Goal: Task Accomplishment & Management: Complete application form

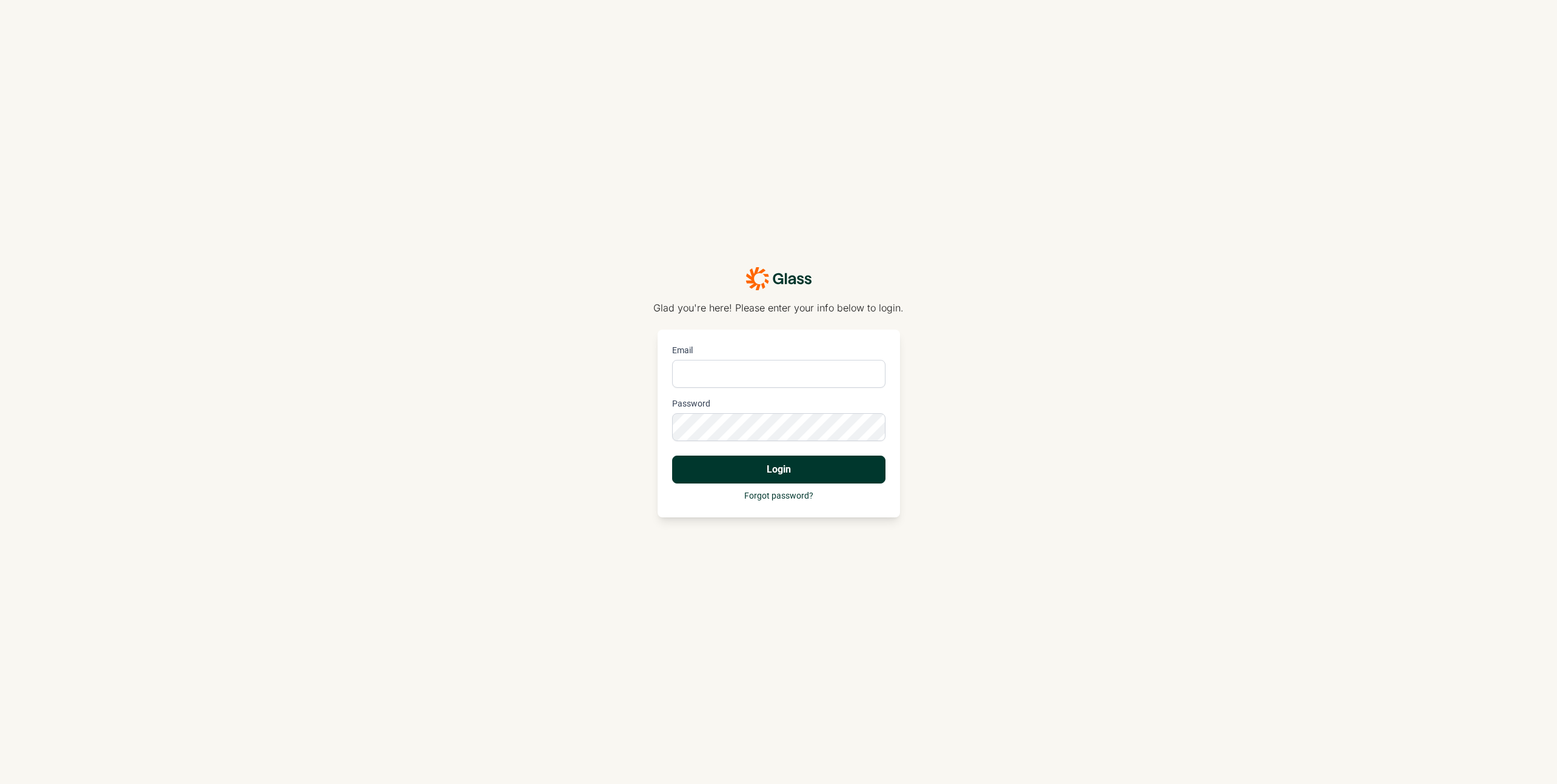
type input "[EMAIL_ADDRESS][DOMAIN_NAME]"
click at [831, 473] on button "Login" at bounding box center [778, 469] width 213 height 28
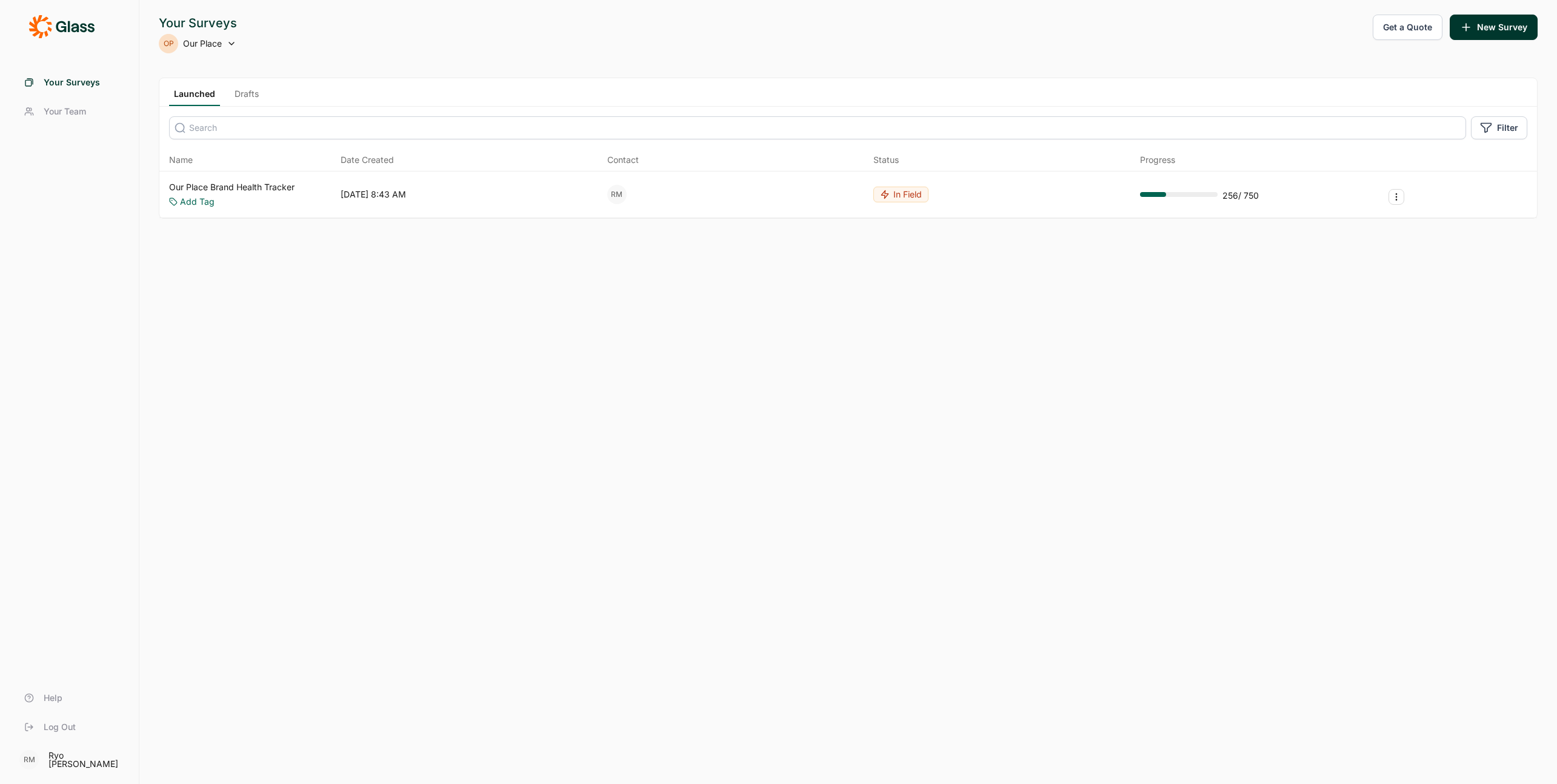
click at [250, 94] on link "Drafts" at bounding box center [247, 97] width 34 height 18
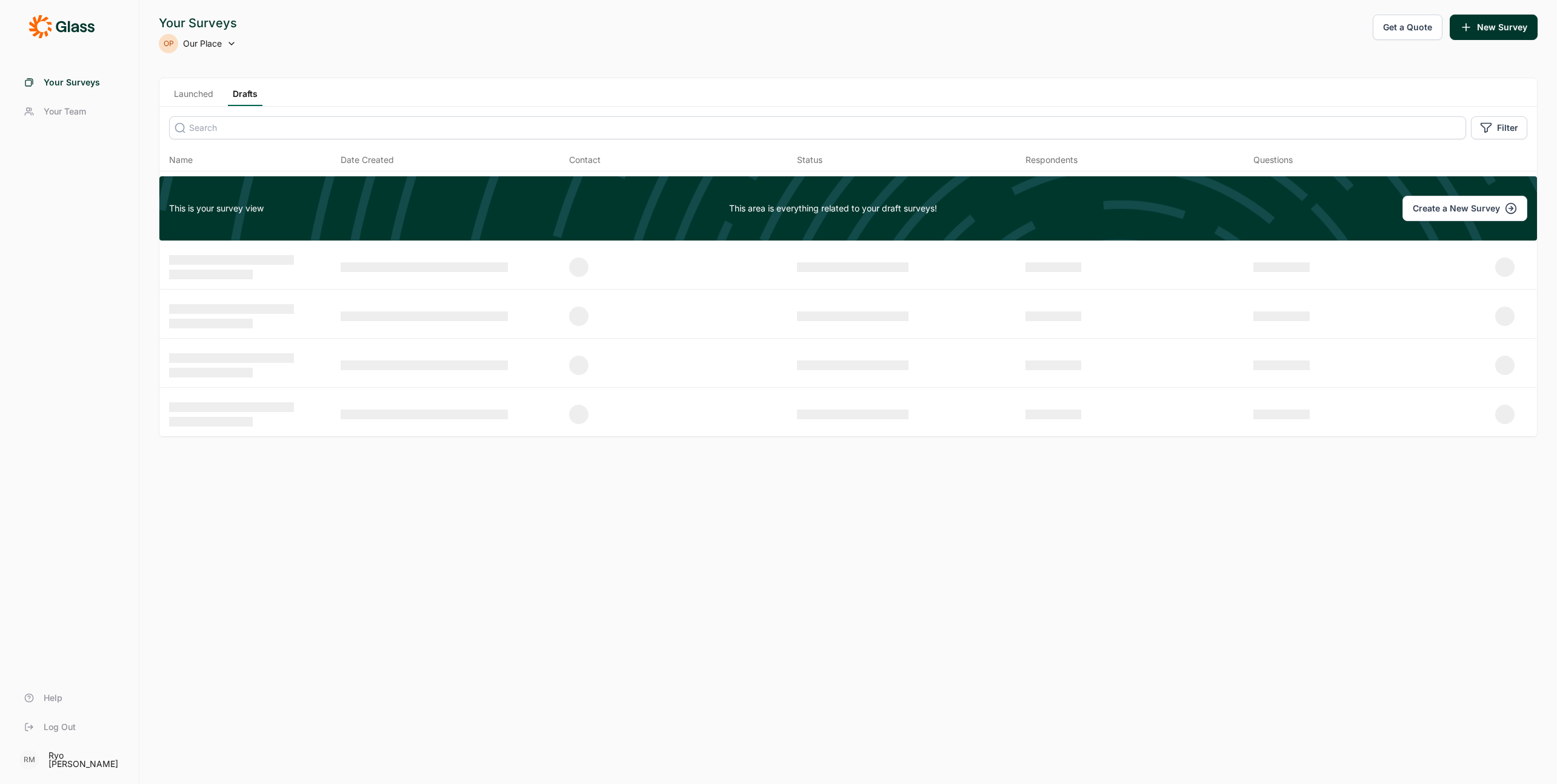
click at [202, 101] on link "Launched" at bounding box center [194, 97] width 50 height 18
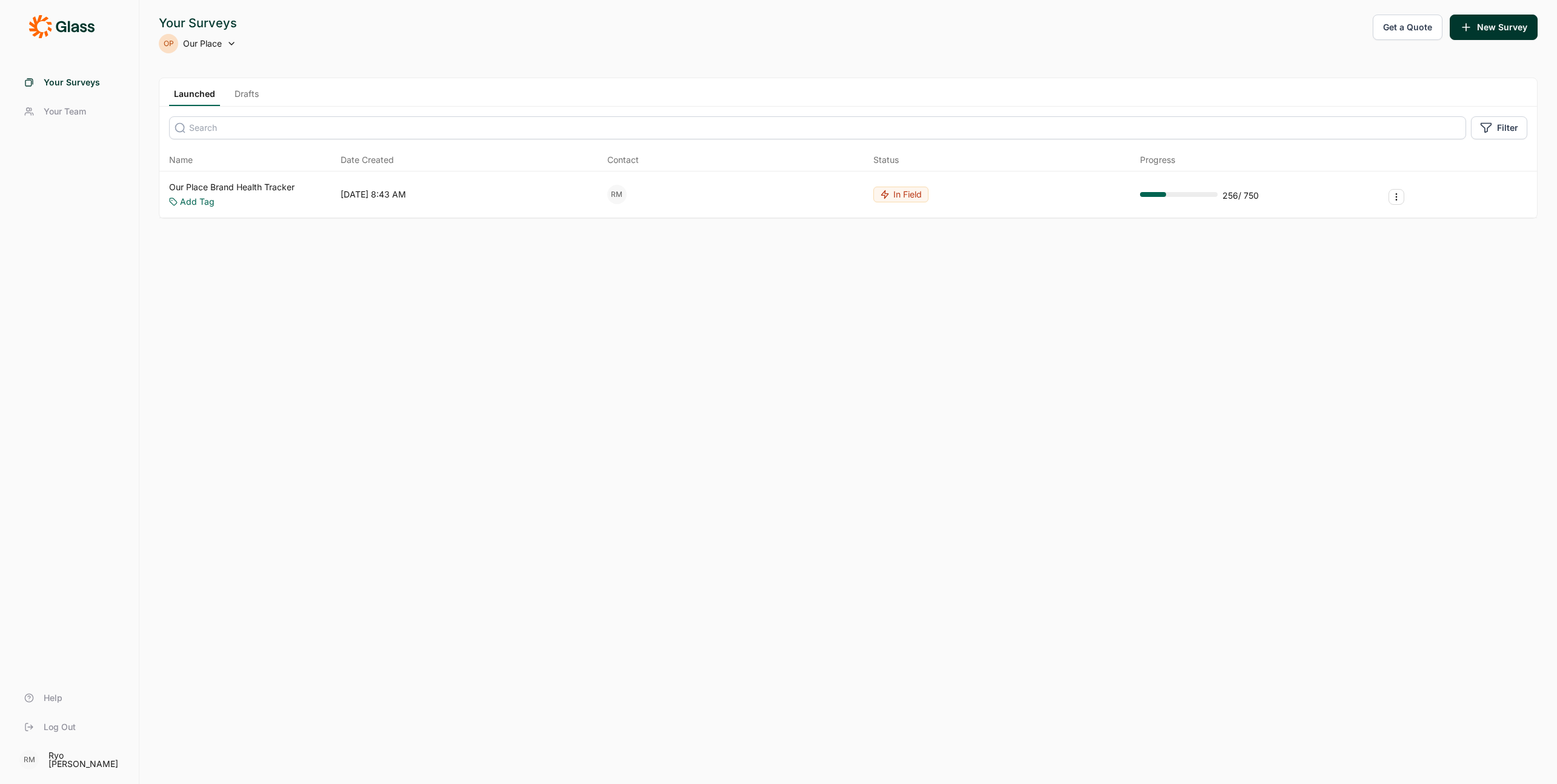
click at [220, 185] on link "Our Place Brand Health Tracker" at bounding box center [232, 187] width 126 height 12
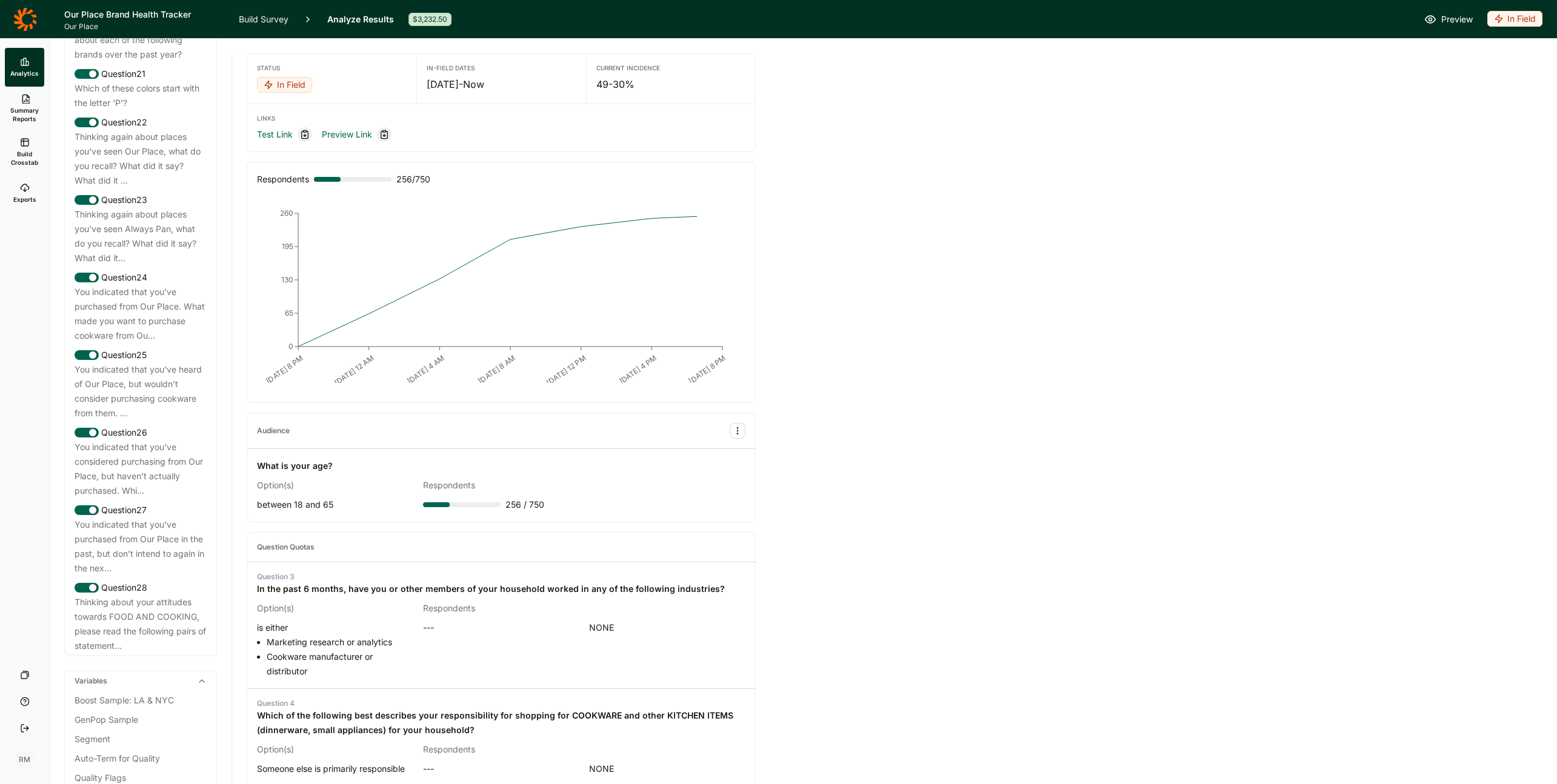
scroll to position [2103, 0]
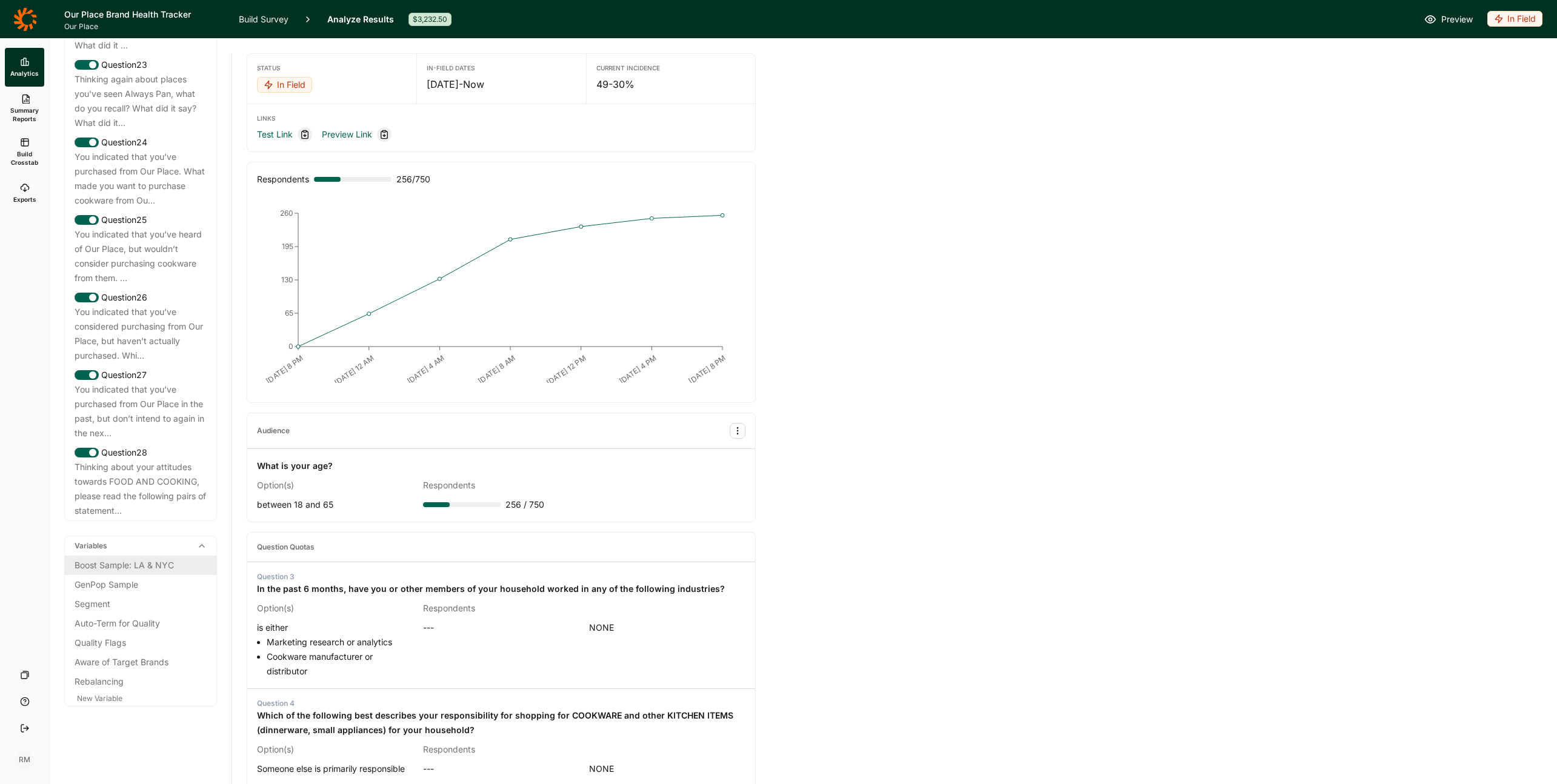
click at [151, 562] on div "Boost Sample: LA & NYC" at bounding box center [140, 564] width 132 height 15
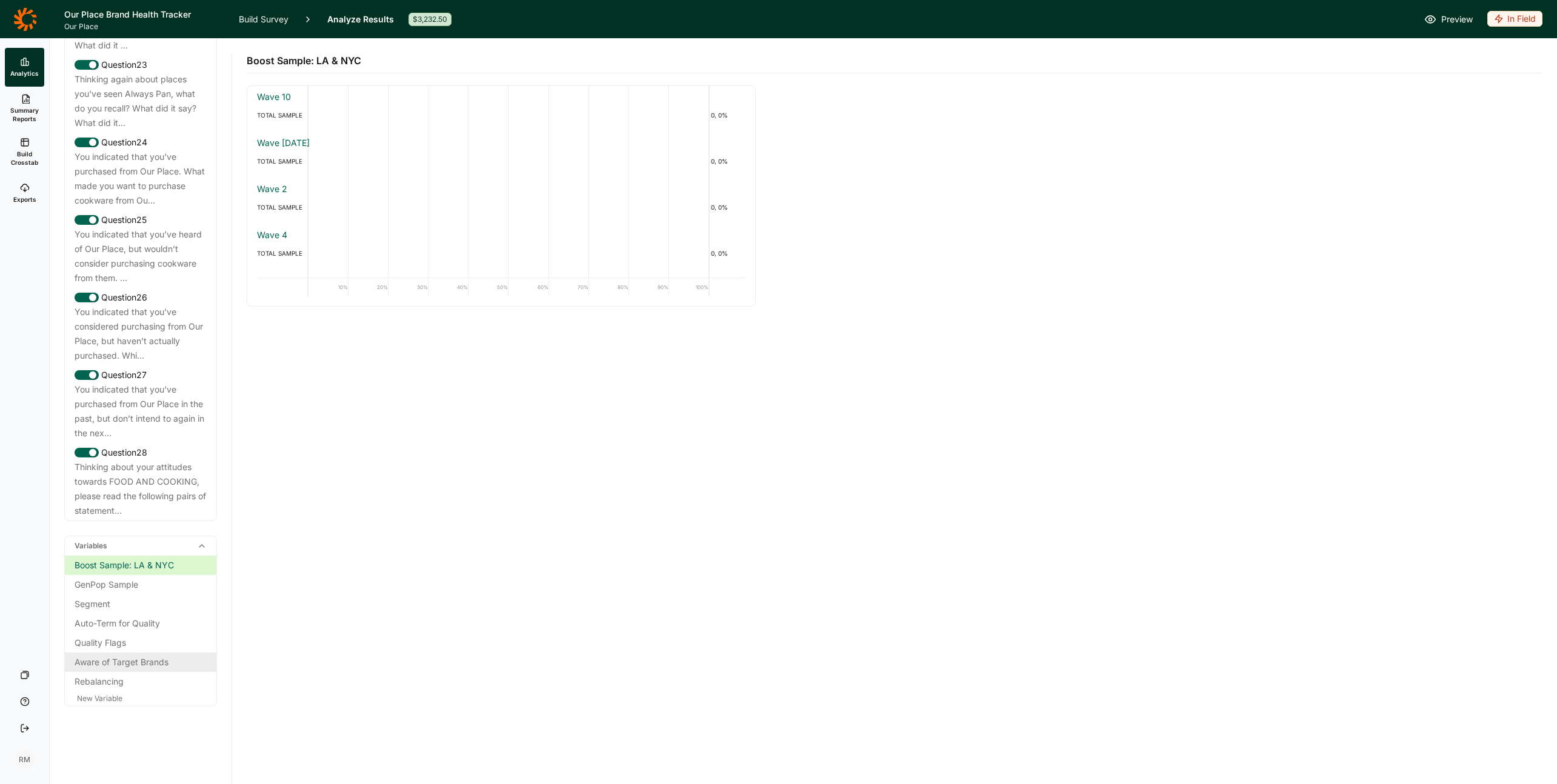
click at [135, 661] on div "Aware of Target Brands" at bounding box center [140, 661] width 132 height 15
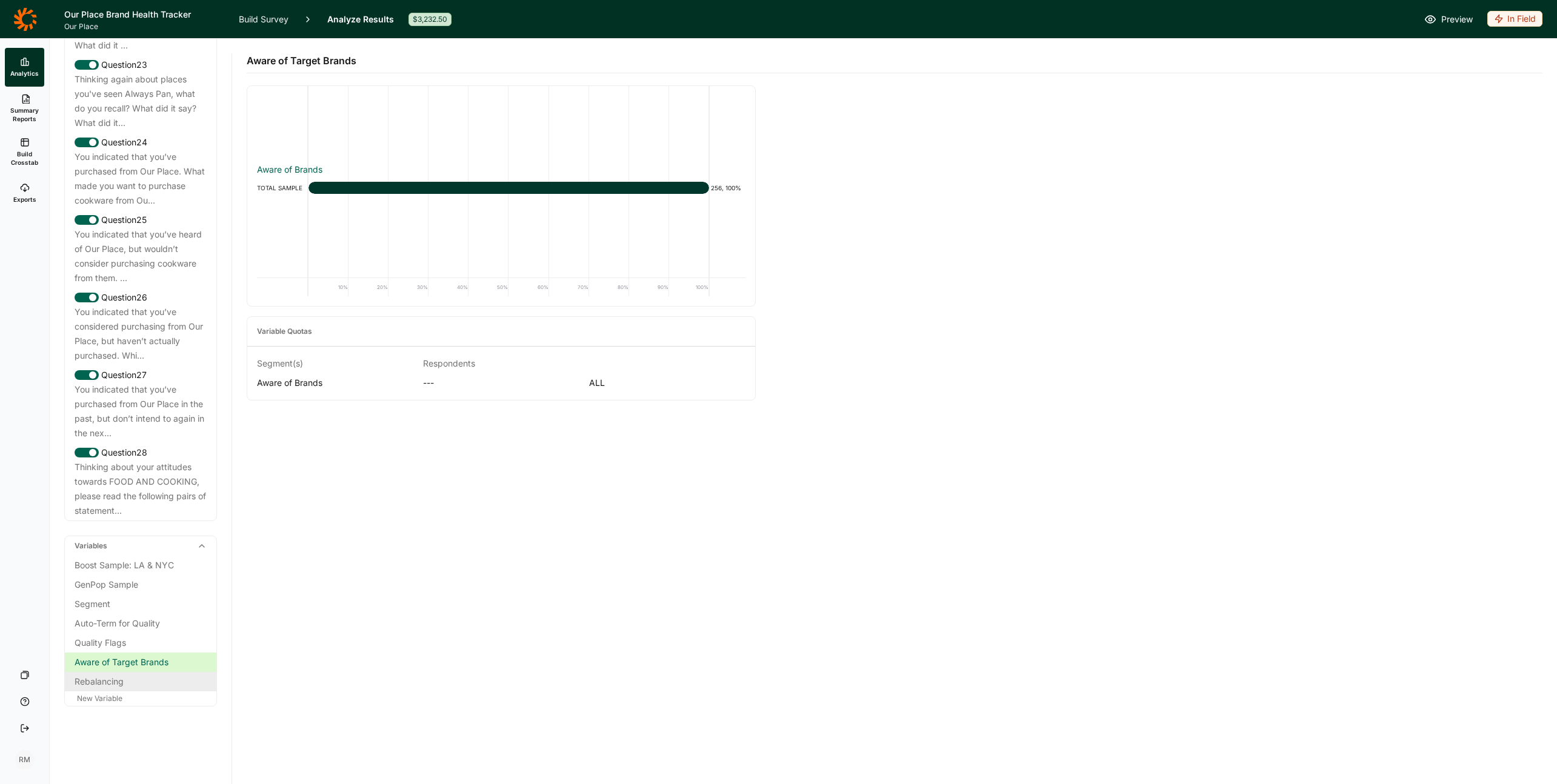
click at [134, 681] on div "Rebalancing" at bounding box center [140, 681] width 132 height 15
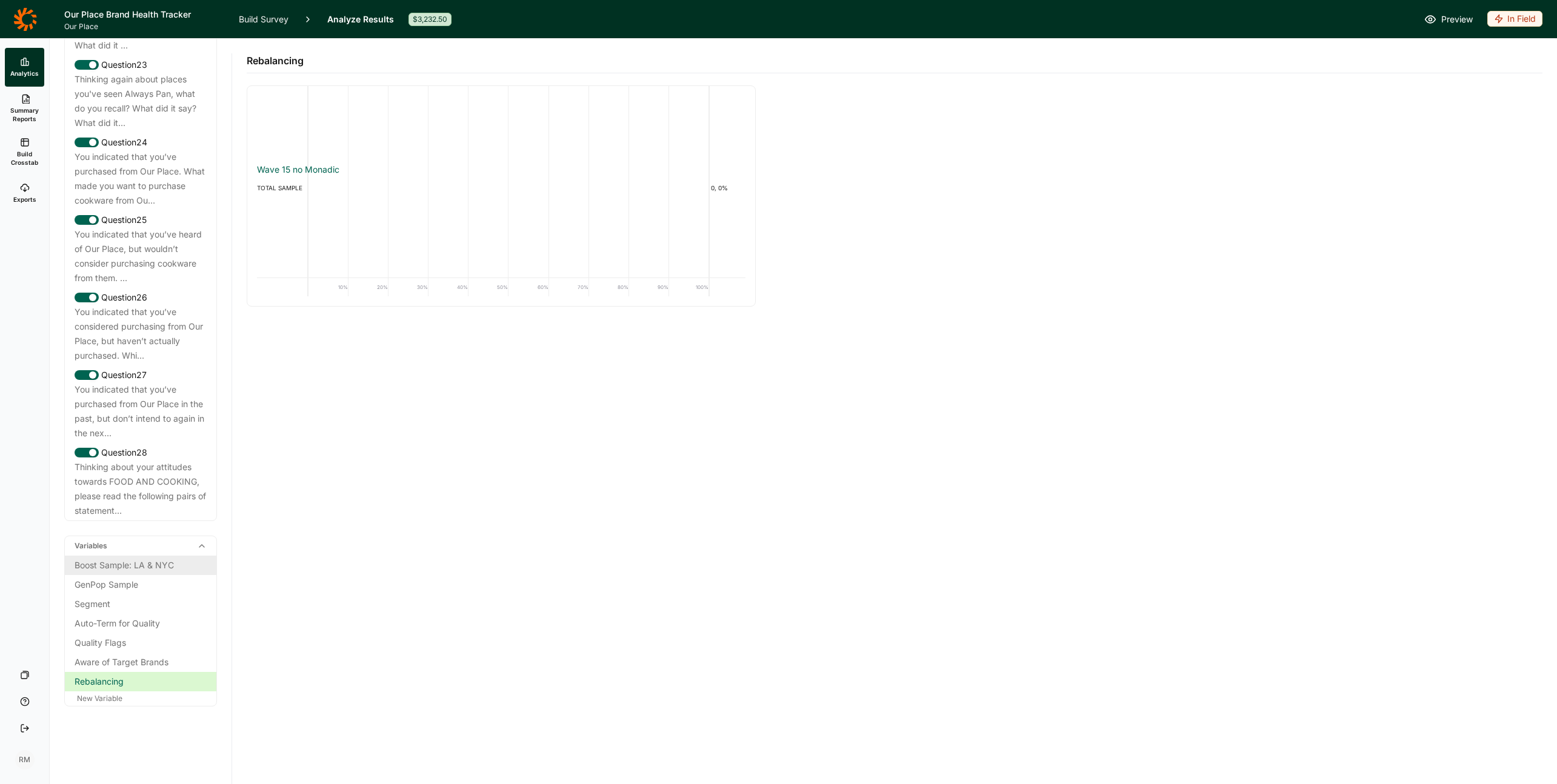
click at [153, 559] on div "Boost Sample: LA & NYC" at bounding box center [140, 564] width 132 height 15
click at [264, 20] on link "Build Survey" at bounding box center [263, 19] width 50 height 39
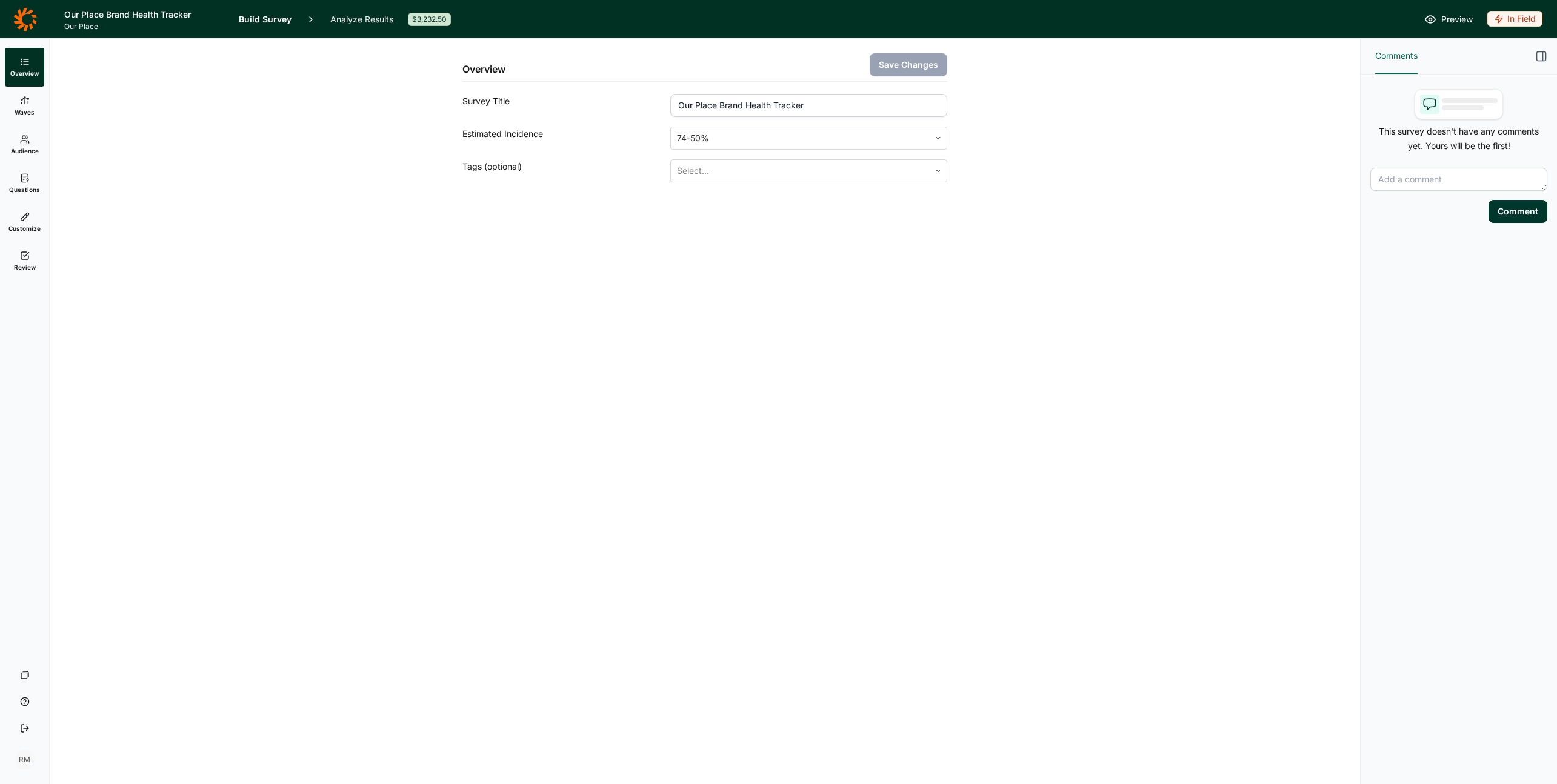
click at [27, 143] on icon at bounding box center [25, 140] width 10 height 10
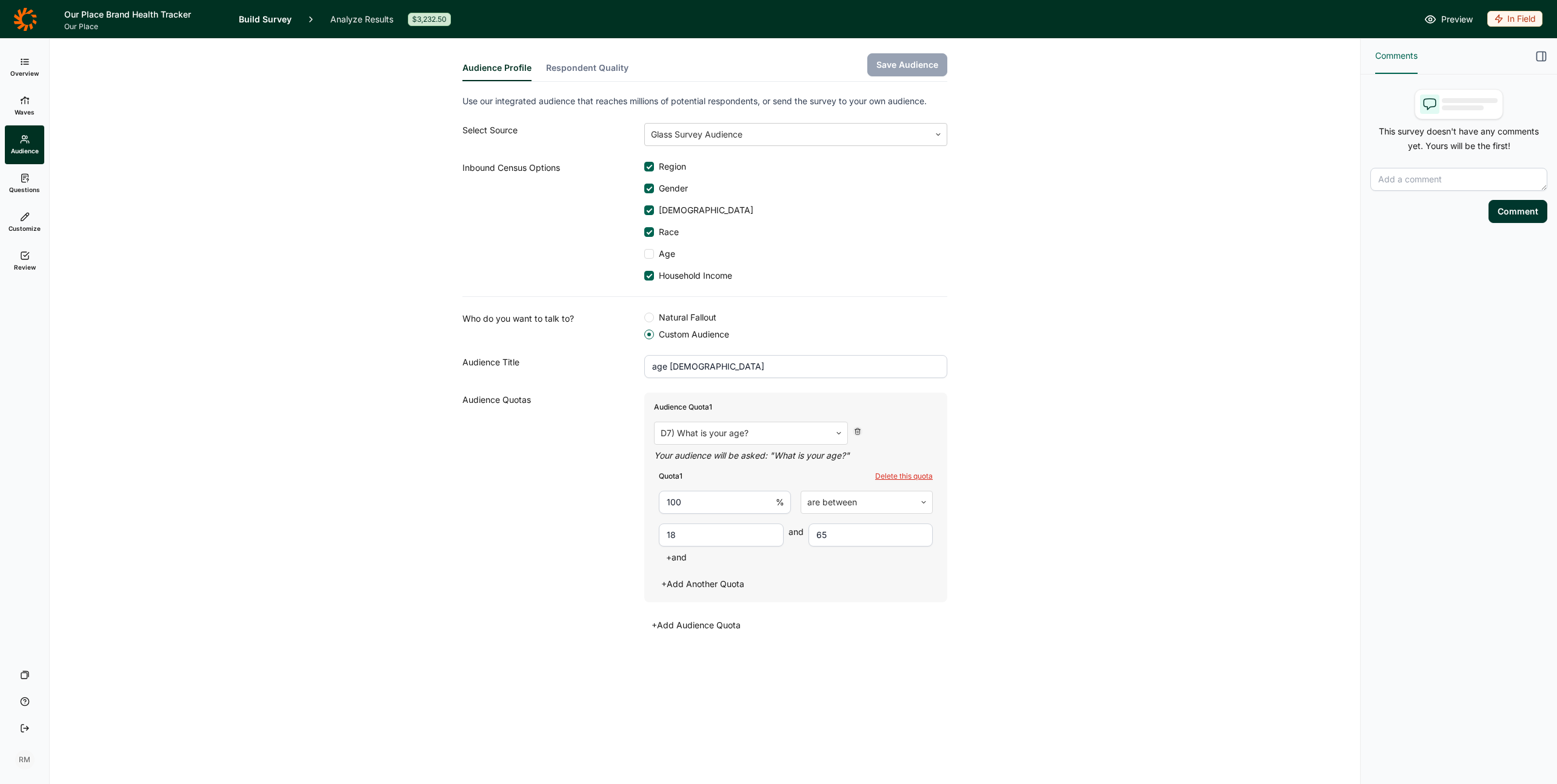
click at [603, 69] on button "Respondent Quality" at bounding box center [586, 71] width 82 height 20
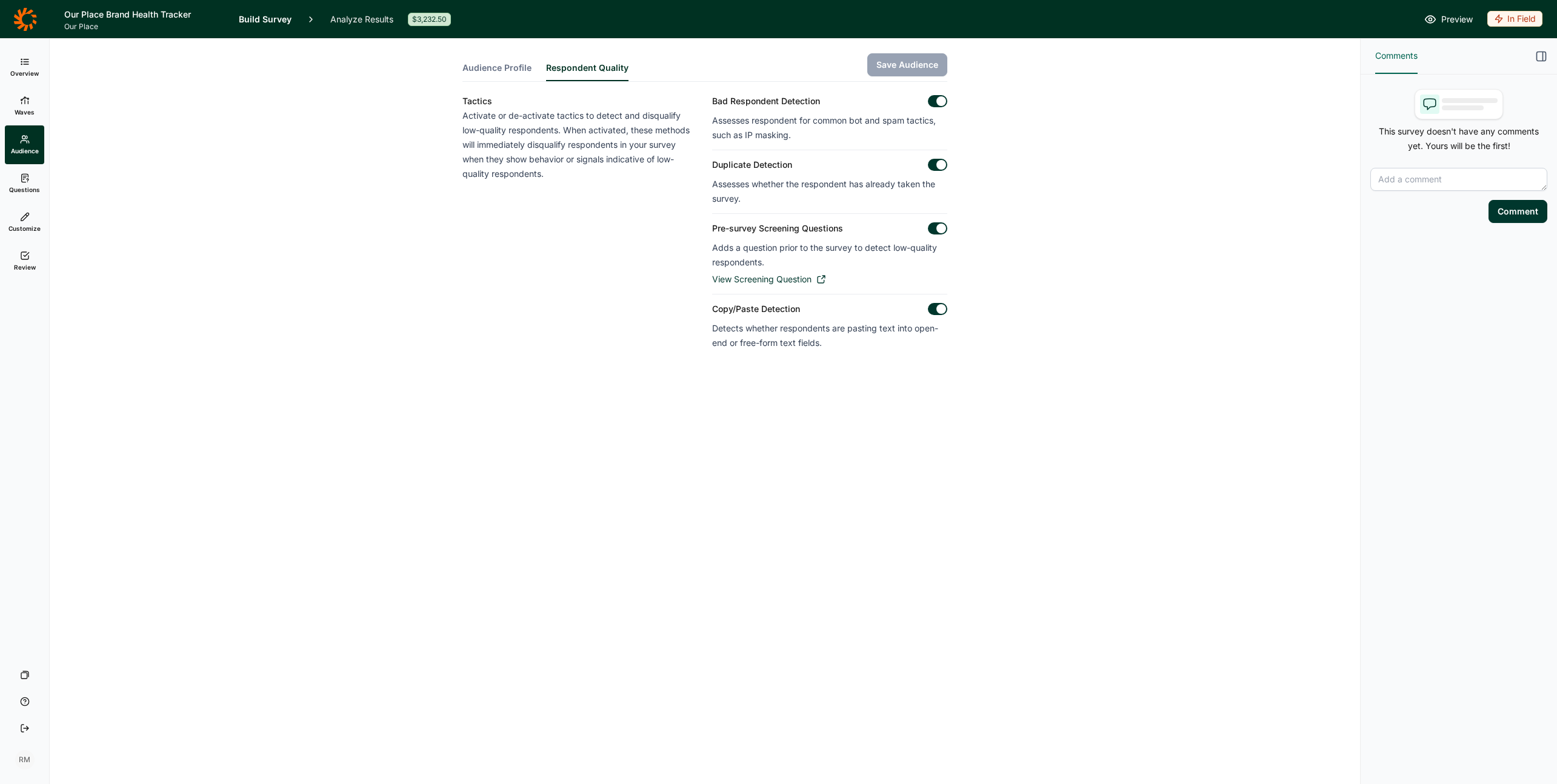
click at [498, 66] on span "Audience Profile" at bounding box center [497, 67] width 69 height 12
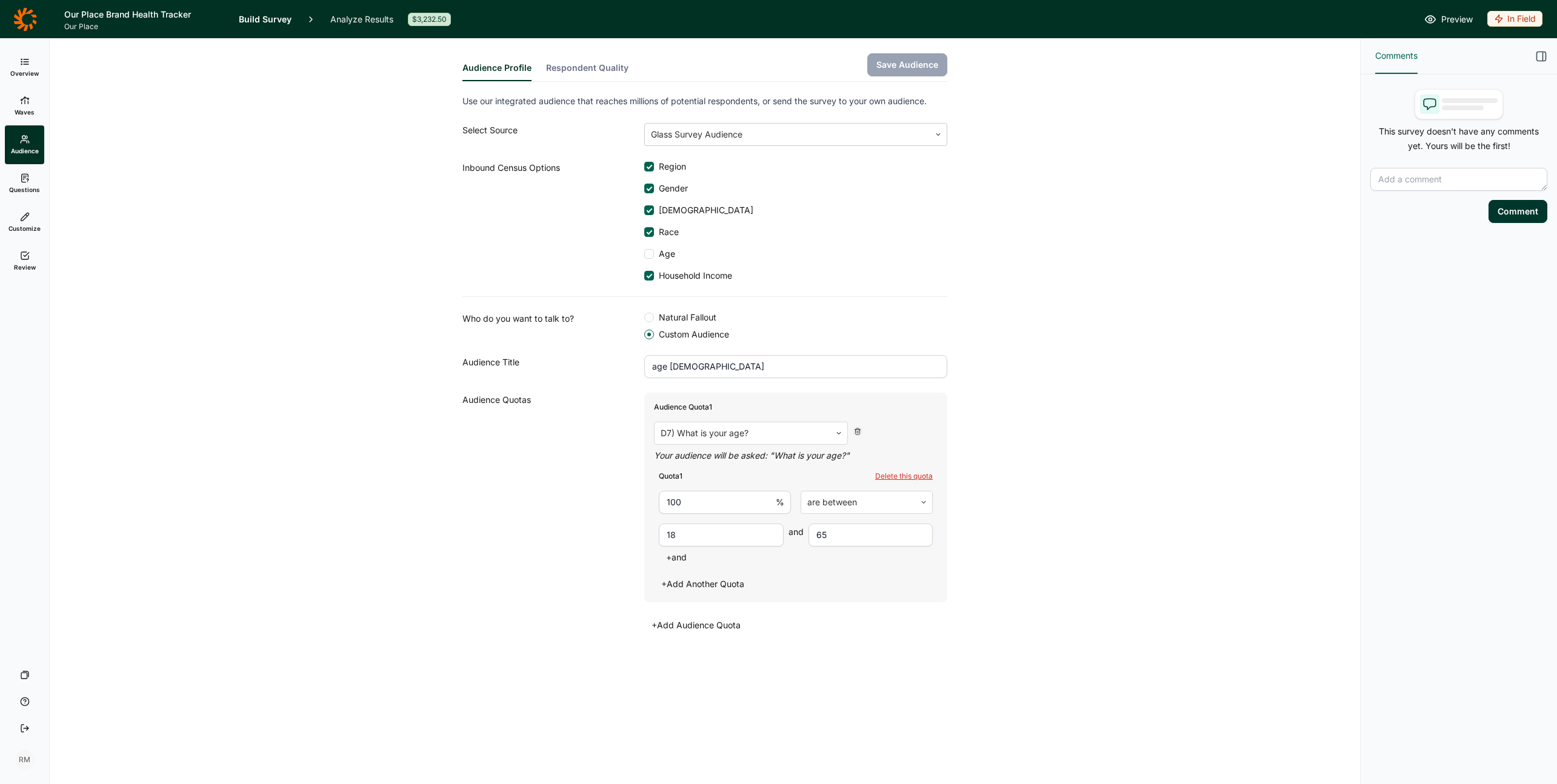
click at [31, 188] on span "Questions" at bounding box center [24, 189] width 31 height 9
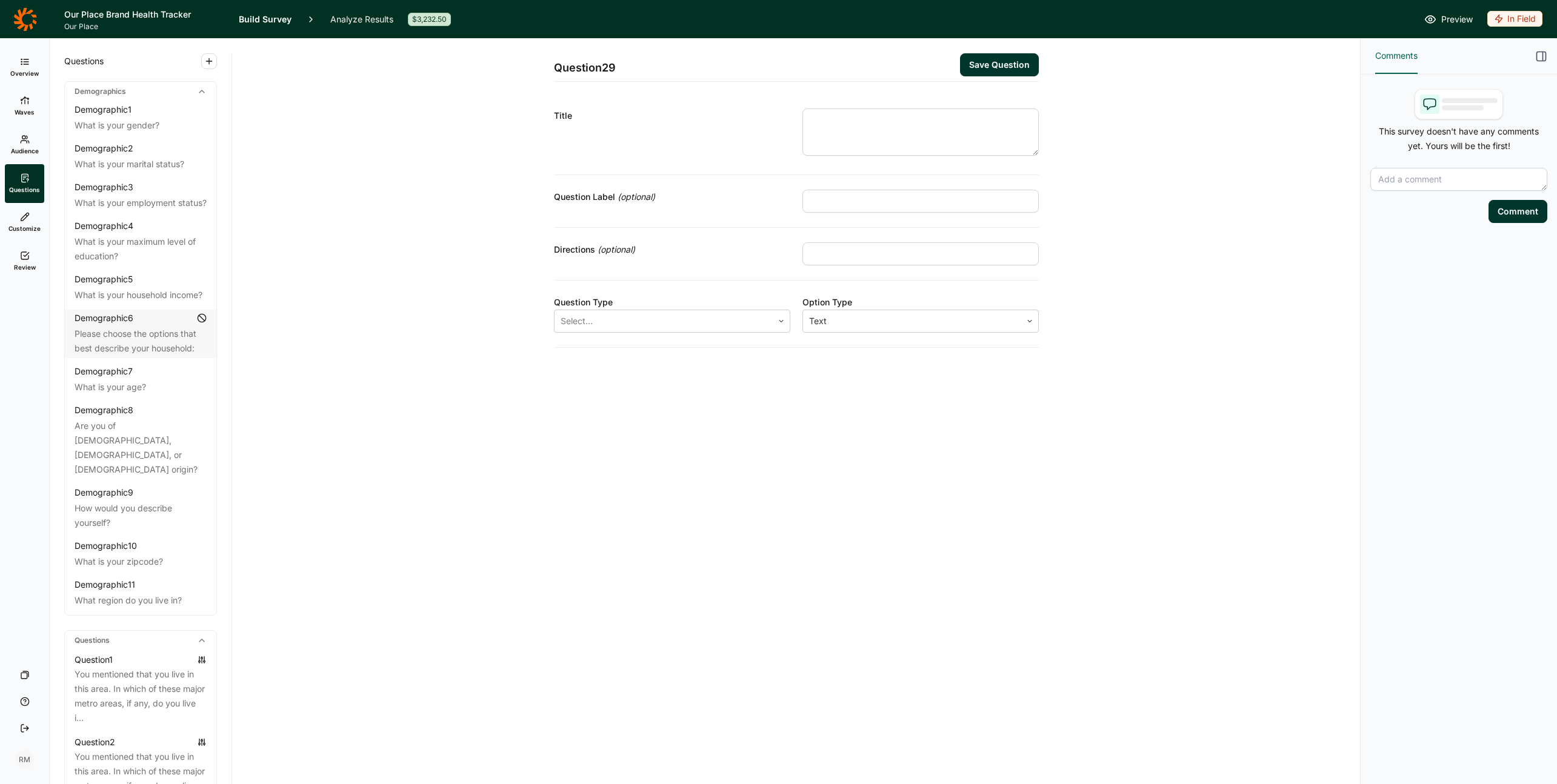
click at [29, 147] on span "Audience" at bounding box center [25, 150] width 28 height 9
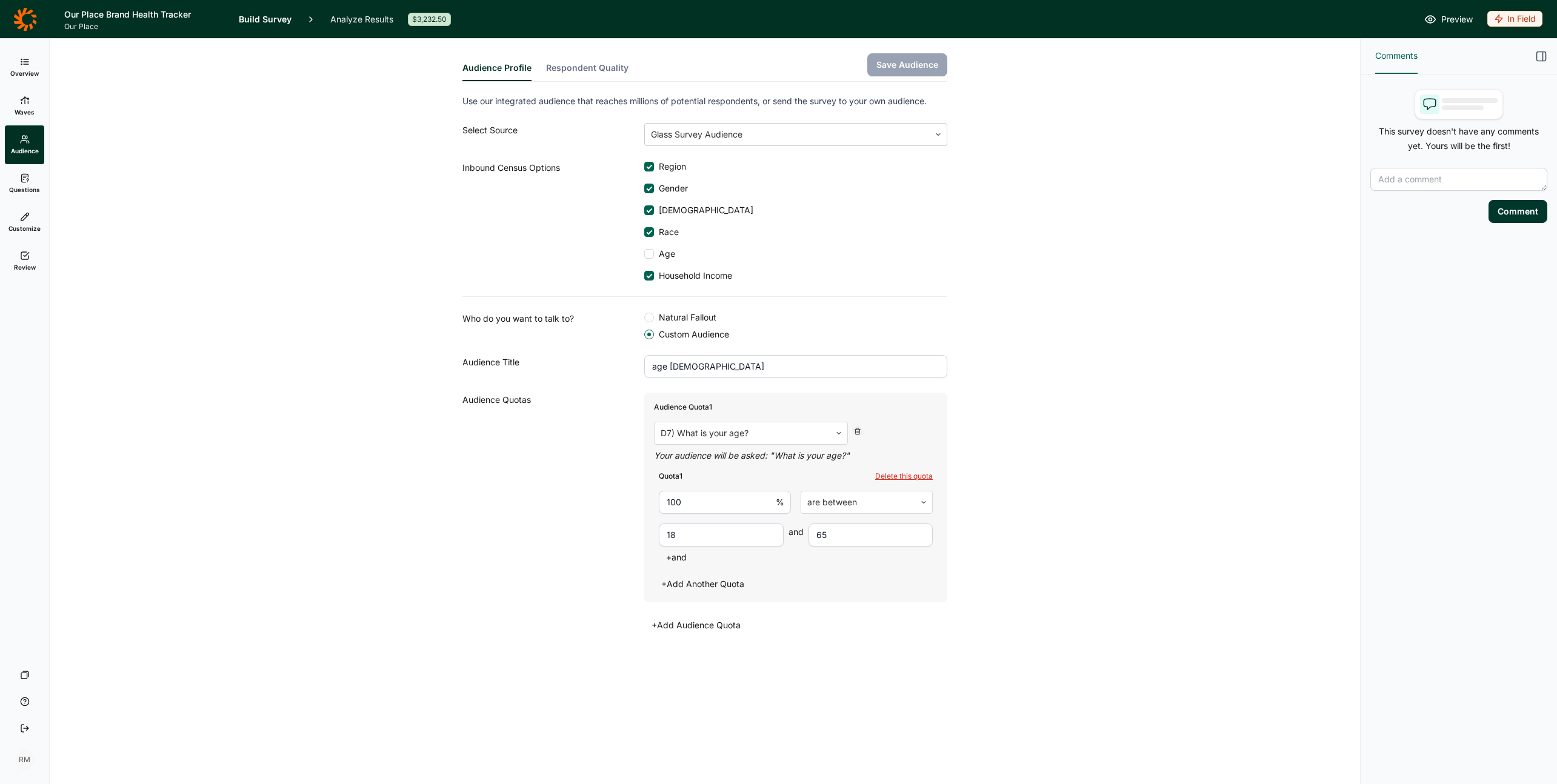
click at [23, 186] on span "Questions" at bounding box center [24, 189] width 31 height 9
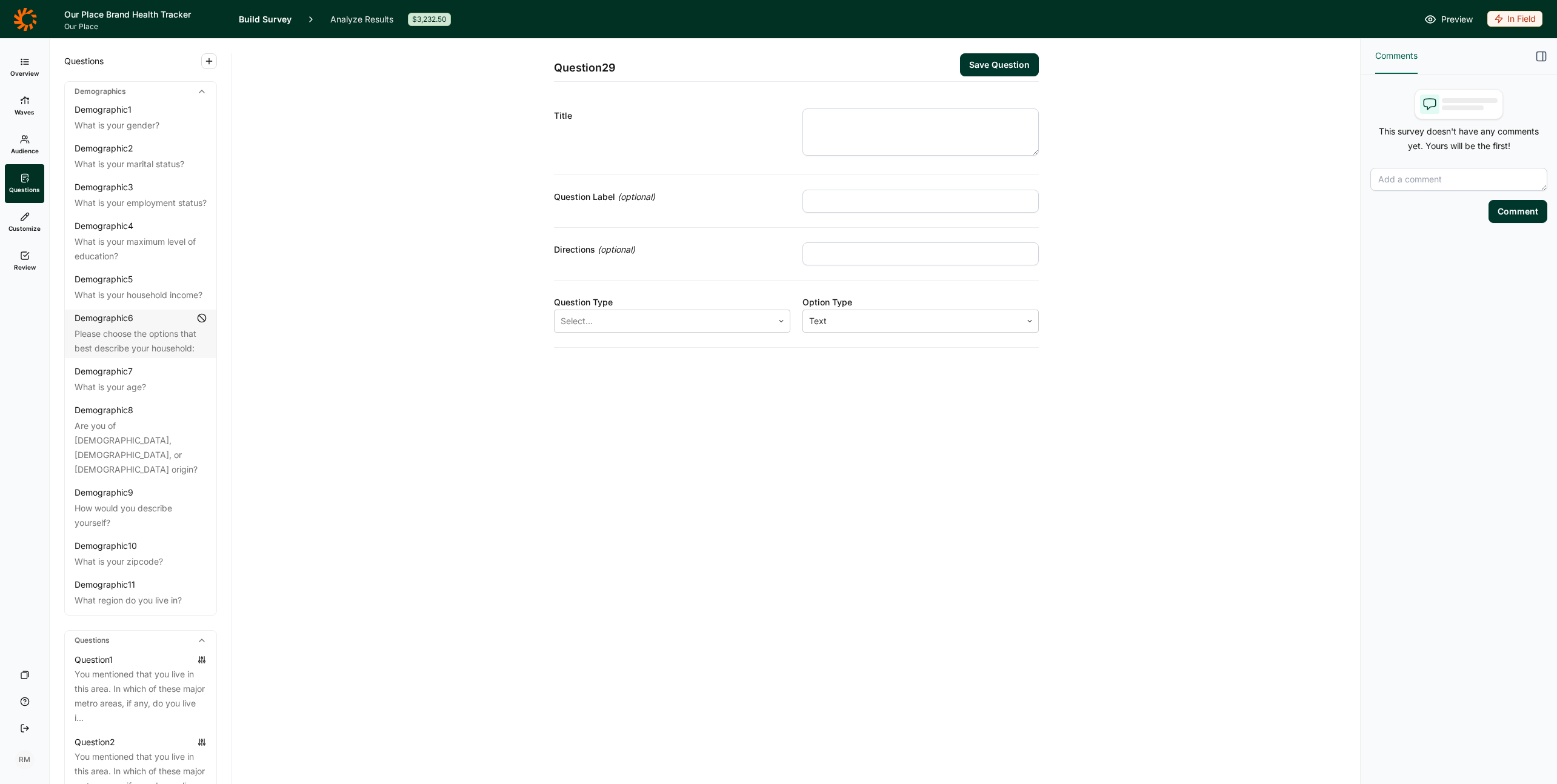
click at [34, 230] on span "Customize" at bounding box center [25, 228] width 32 height 9
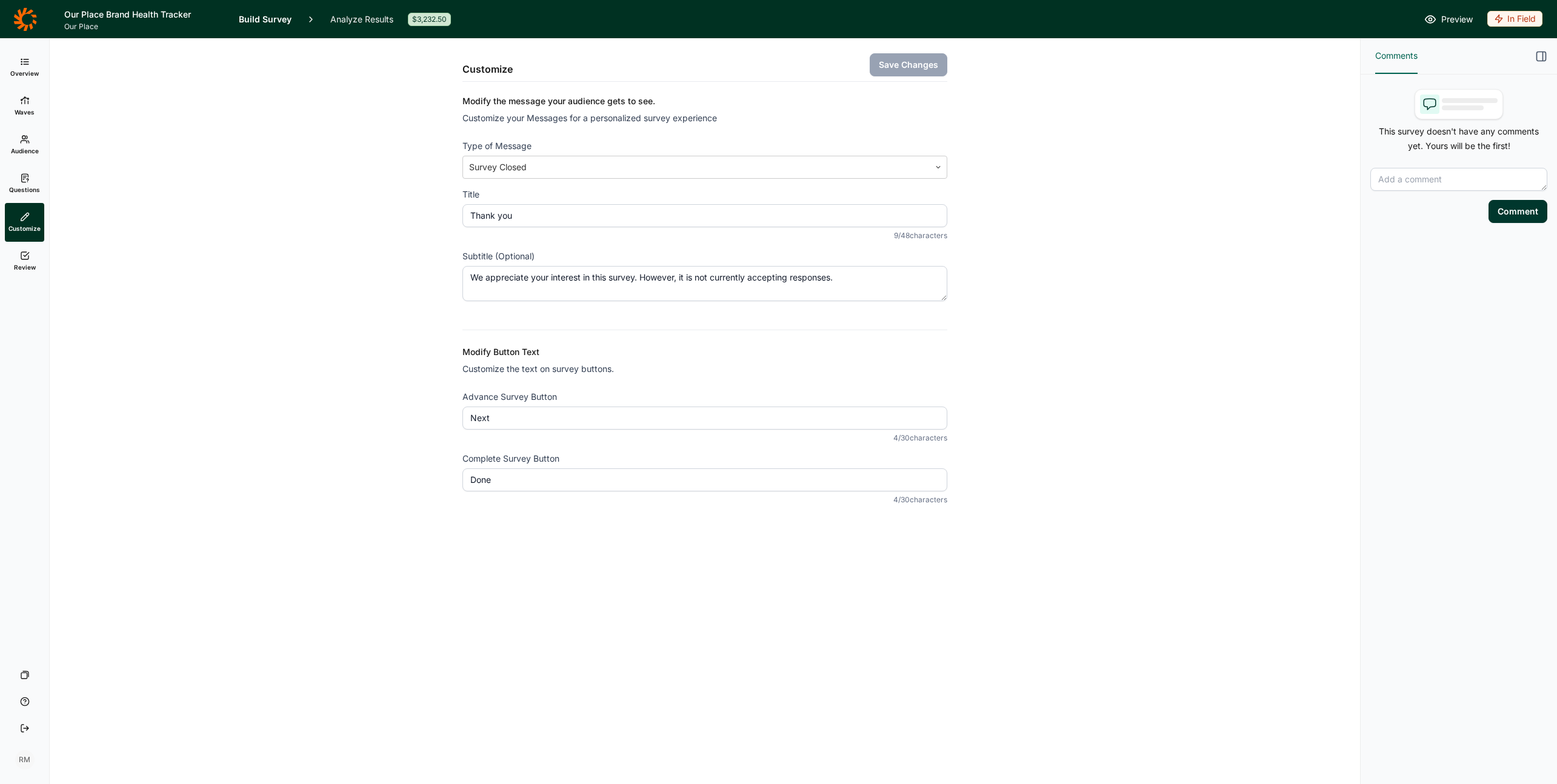
click at [28, 263] on span "Review" at bounding box center [25, 267] width 22 height 9
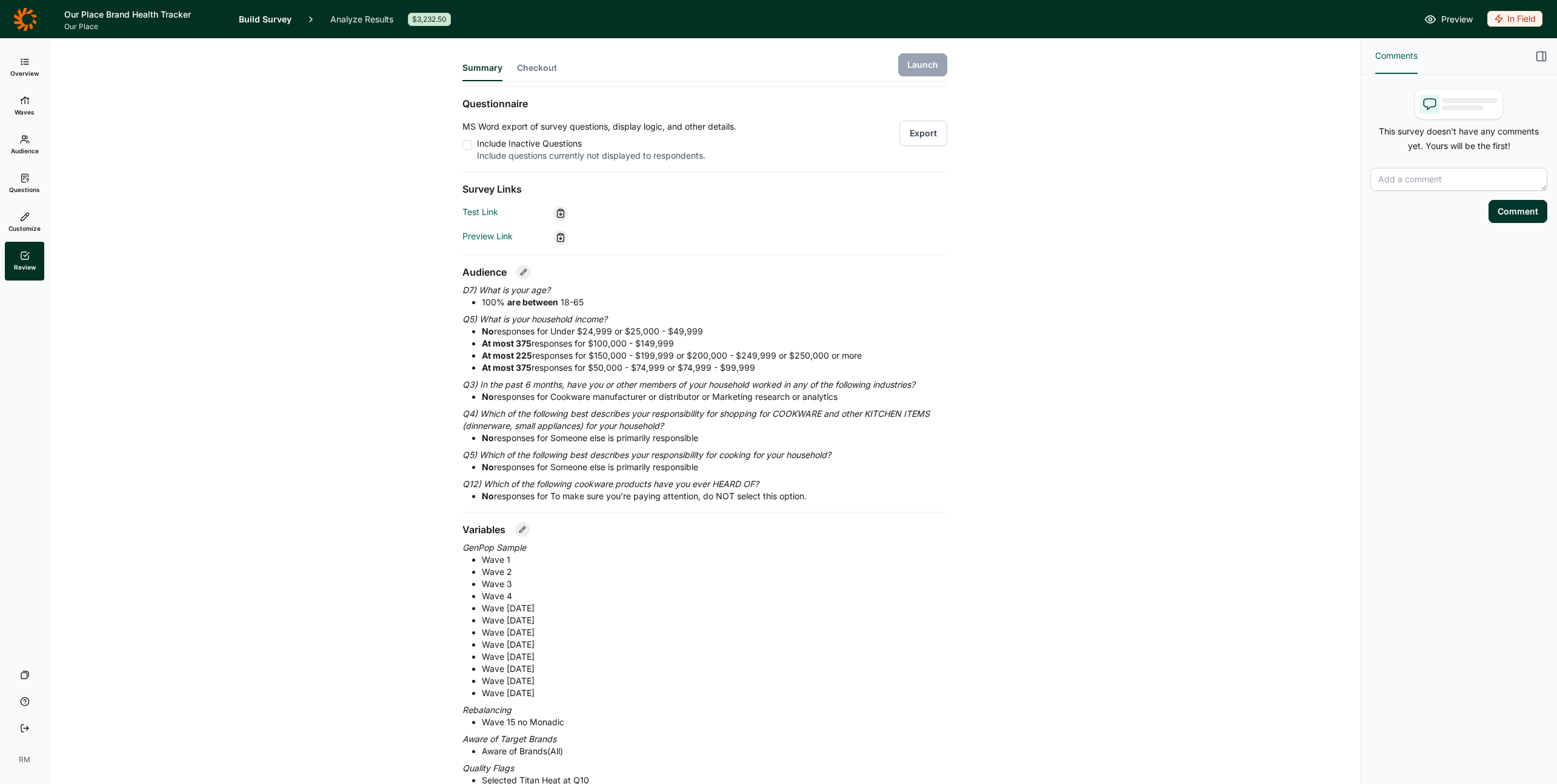
scroll to position [143, 0]
click at [527, 341] on strong "At most 375" at bounding box center [506, 342] width 50 height 10
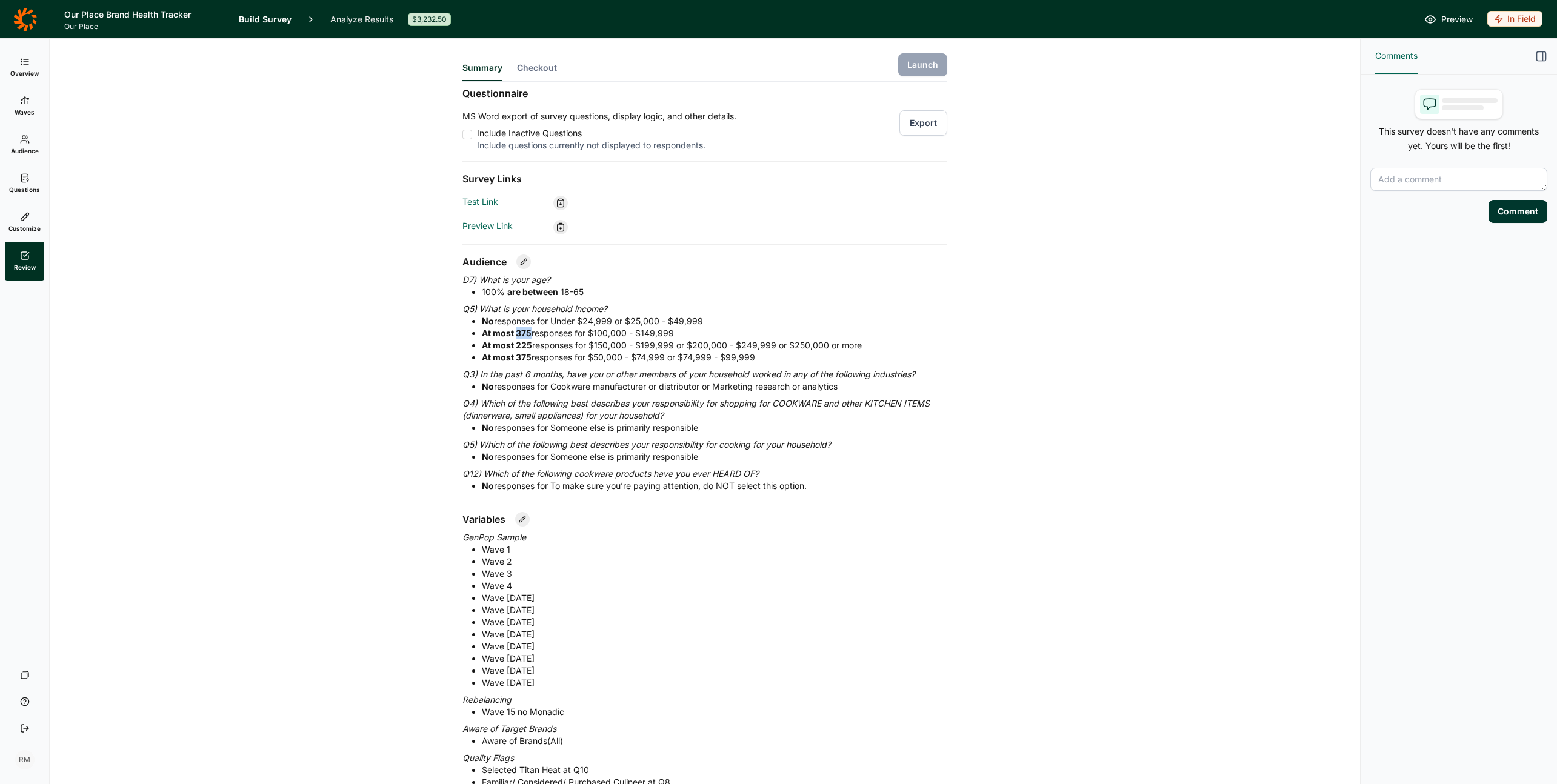
scroll to position [101, 0]
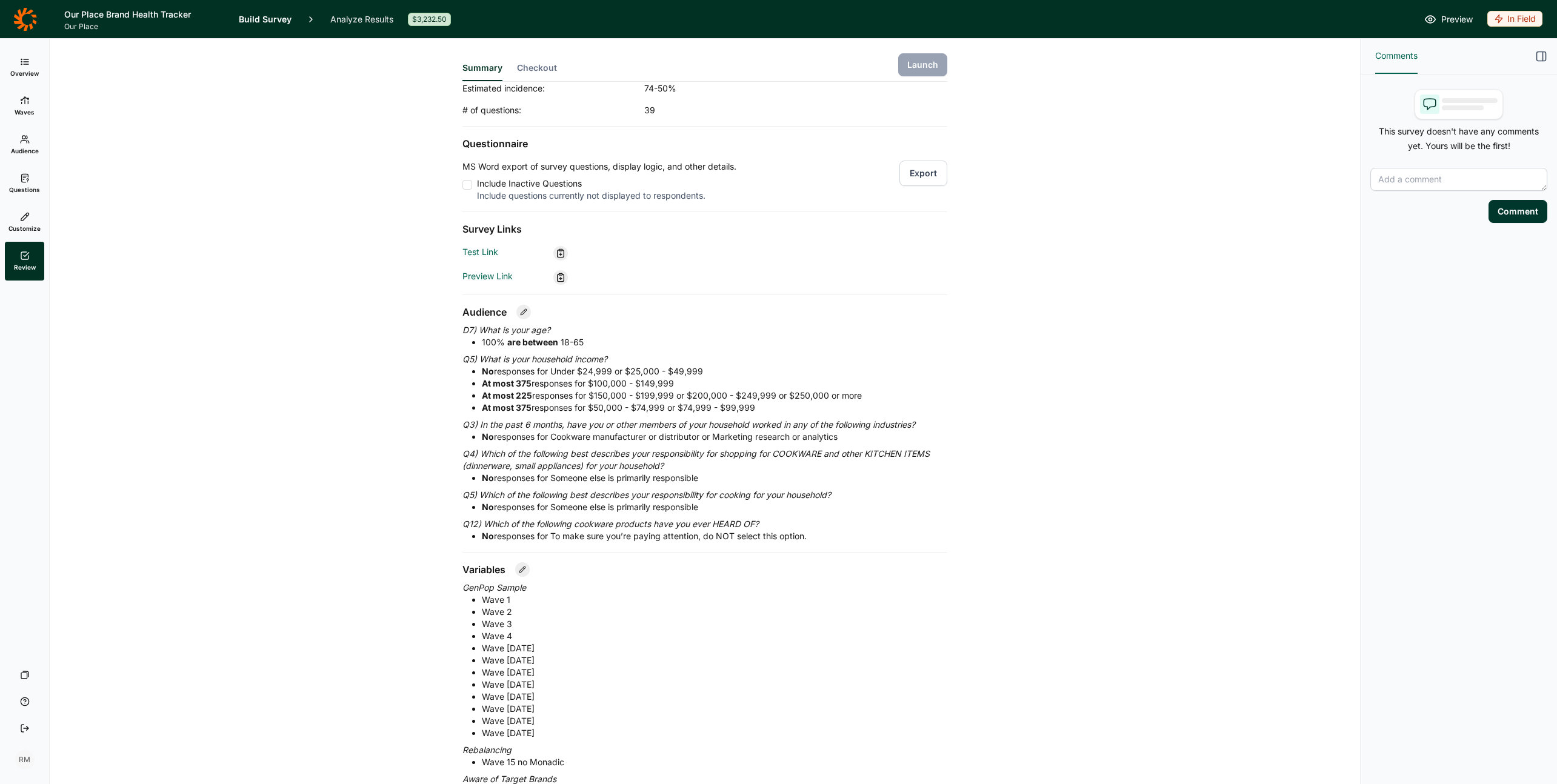
click at [497, 390] on strong "At most 225" at bounding box center [506, 395] width 51 height 10
click at [517, 380] on strong "At most 375" at bounding box center [506, 383] width 50 height 10
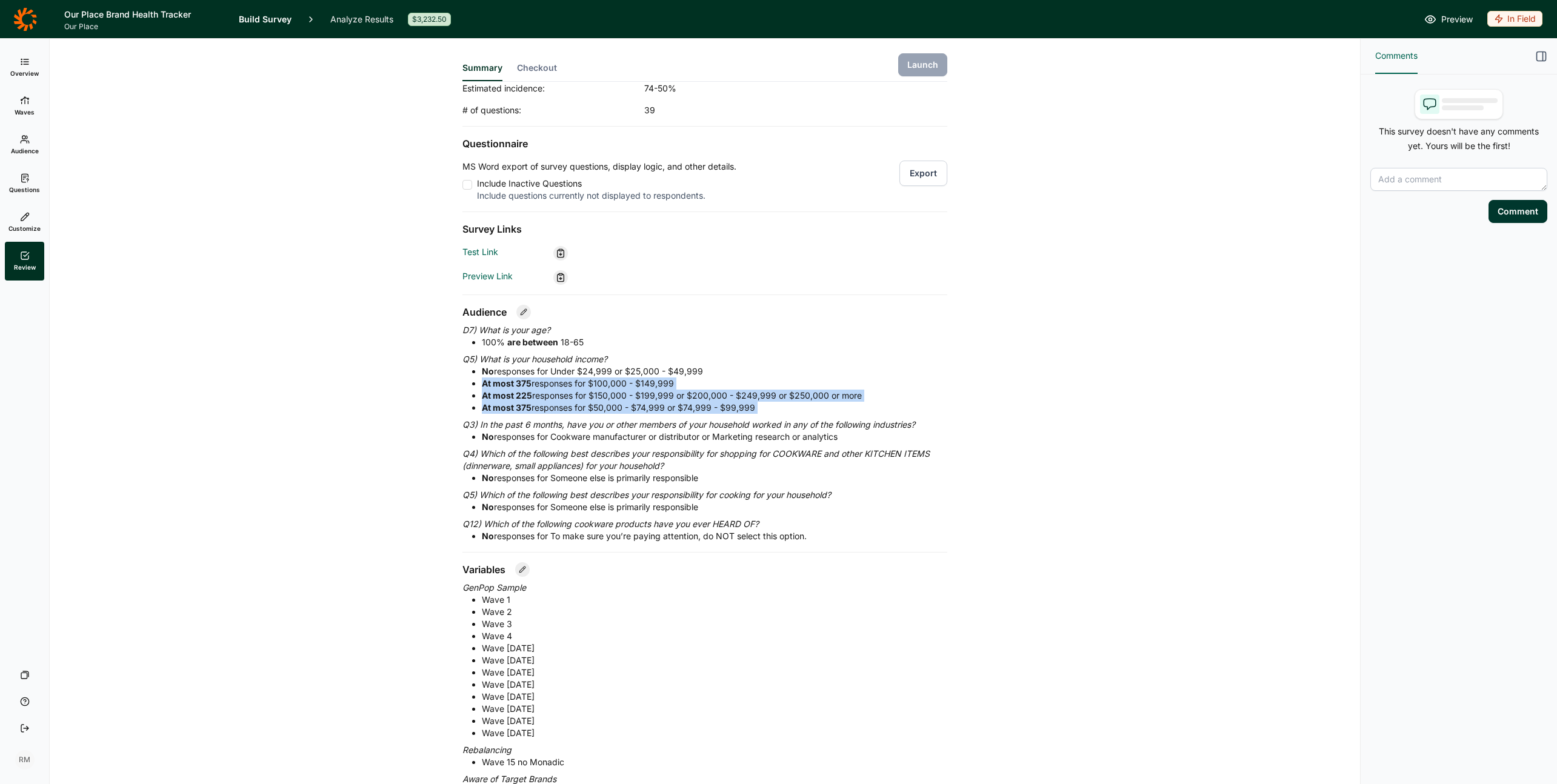
drag, startPoint x: 517, startPoint y: 380, endPoint x: 520, endPoint y: 410, distance: 30.1
click at [520, 410] on ul "No responses for Under $24,999 or $25,000 - $49,999 At most 375 responses for $…" at bounding box center [704, 389] width 484 height 49
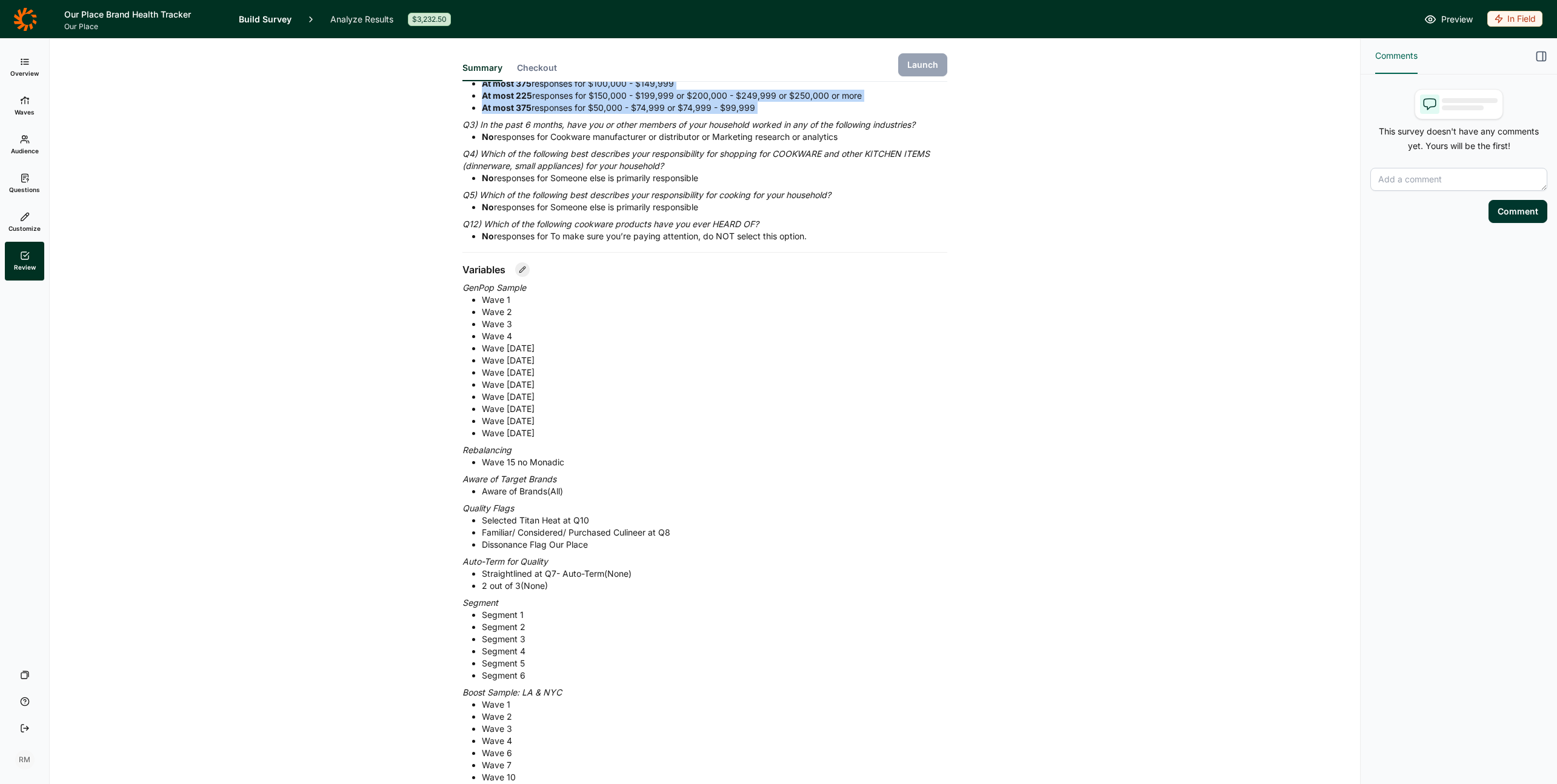
scroll to position [395, 0]
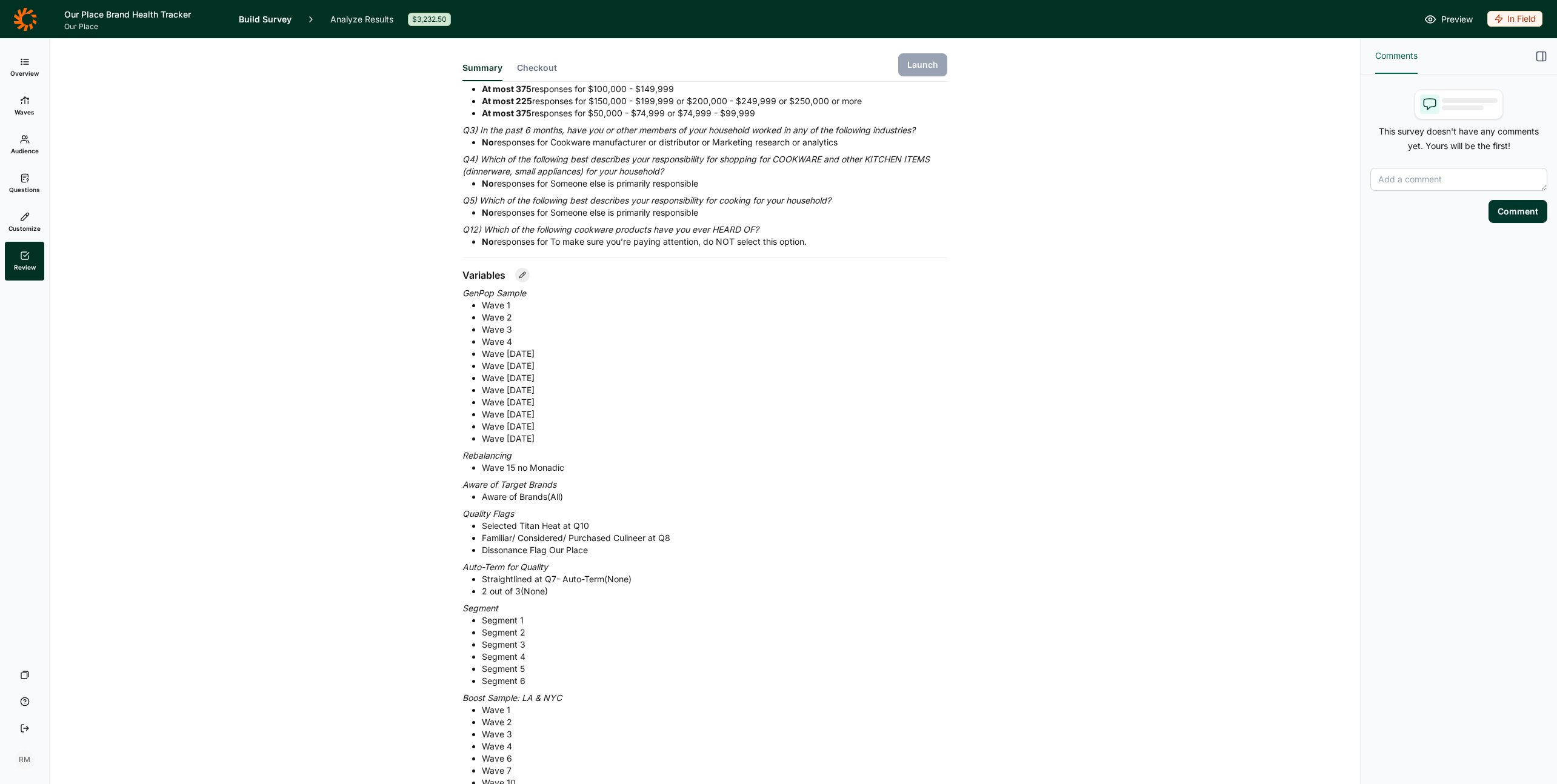
click at [481, 514] on p "Quality Flags" at bounding box center [704, 514] width 484 height 12
drag, startPoint x: 481, startPoint y: 514, endPoint x: 494, endPoint y: 540, distance: 29.1
click at [494, 541] on div "Quality Flags Selected Titan Heat at Q10 Familiar/ Considered/ Purchased Culine…" at bounding box center [704, 532] width 484 height 49
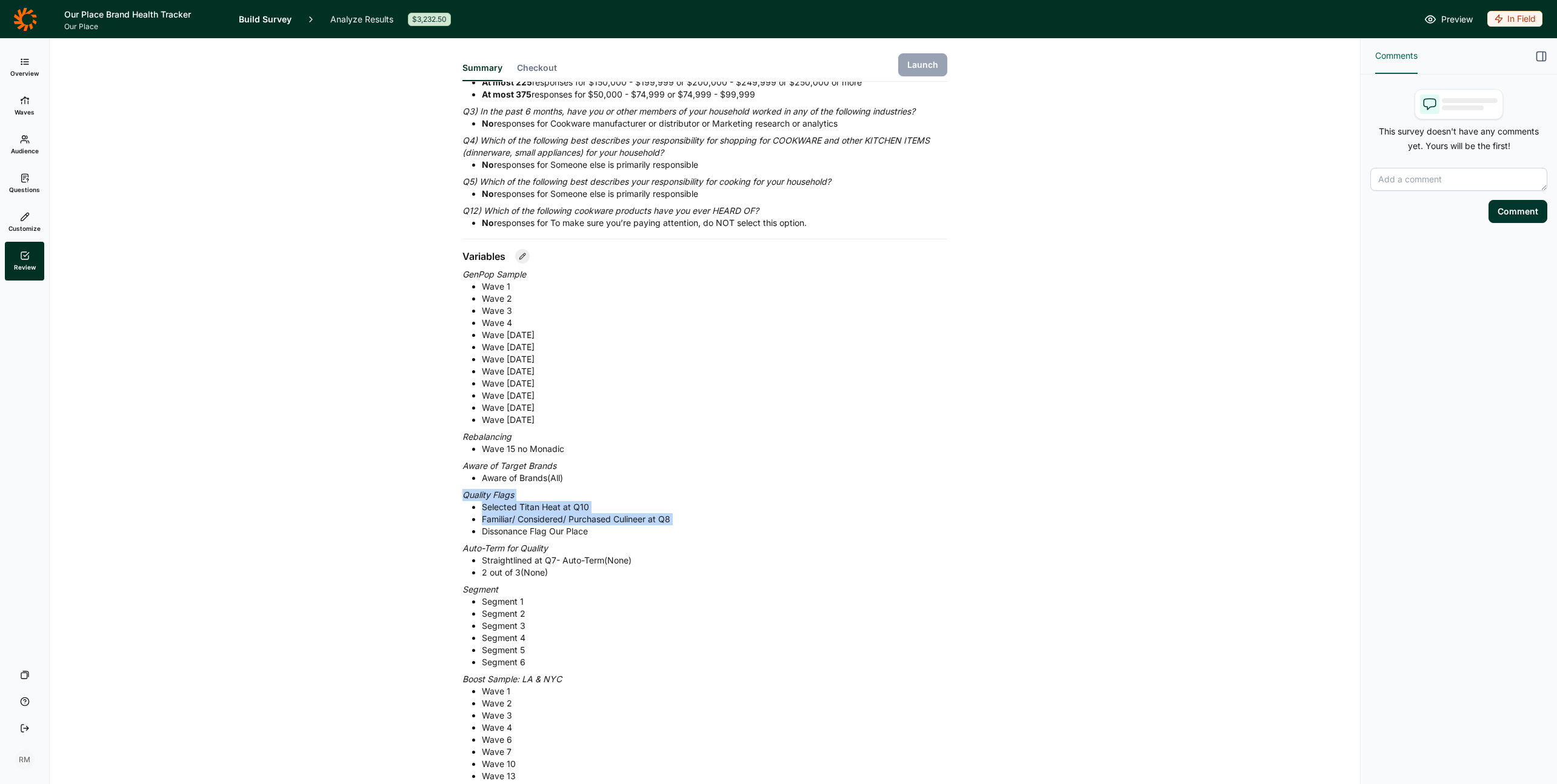
scroll to position [308, 0]
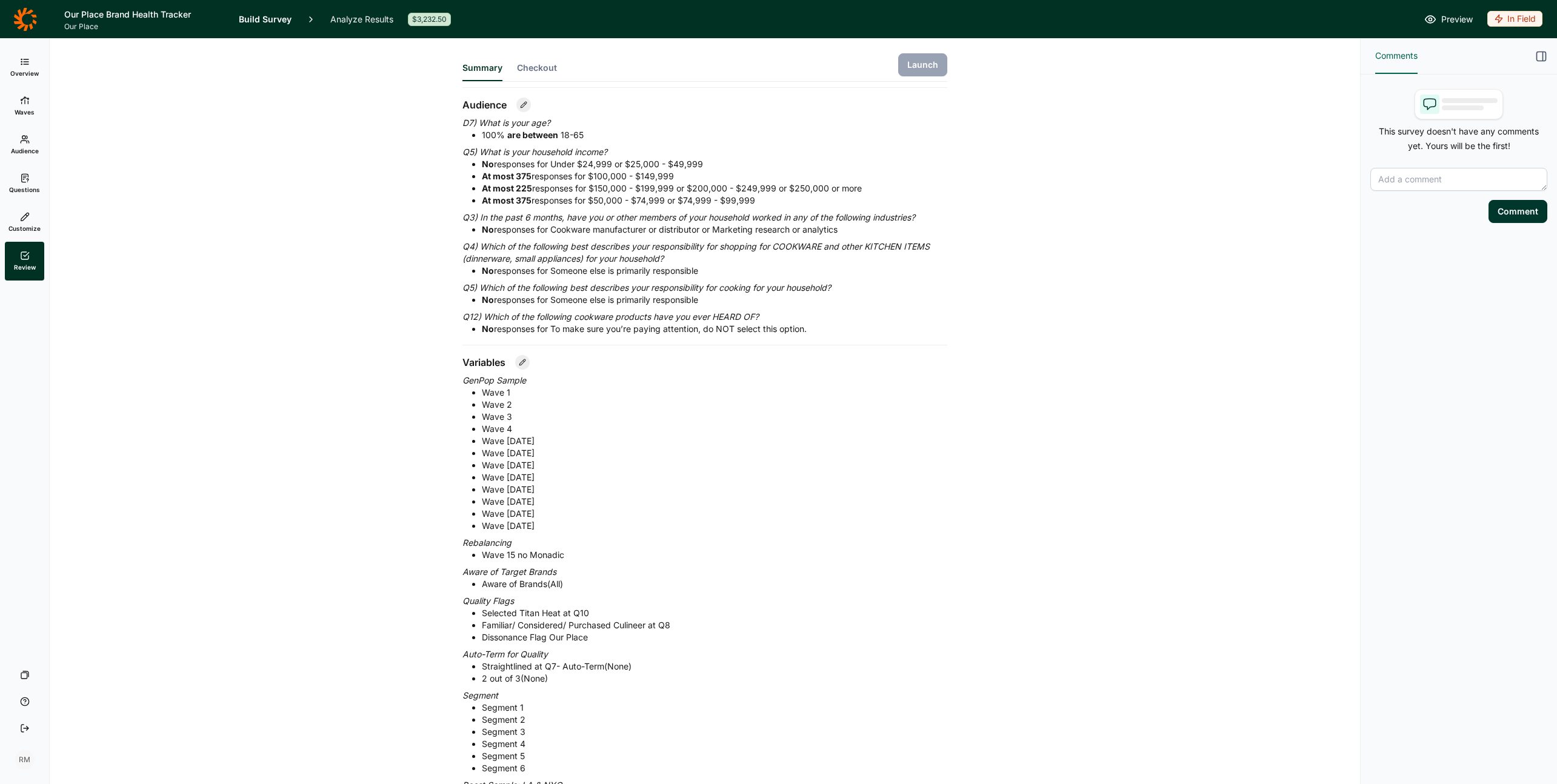
click at [682, 598] on p "Quality Flags" at bounding box center [704, 601] width 484 height 12
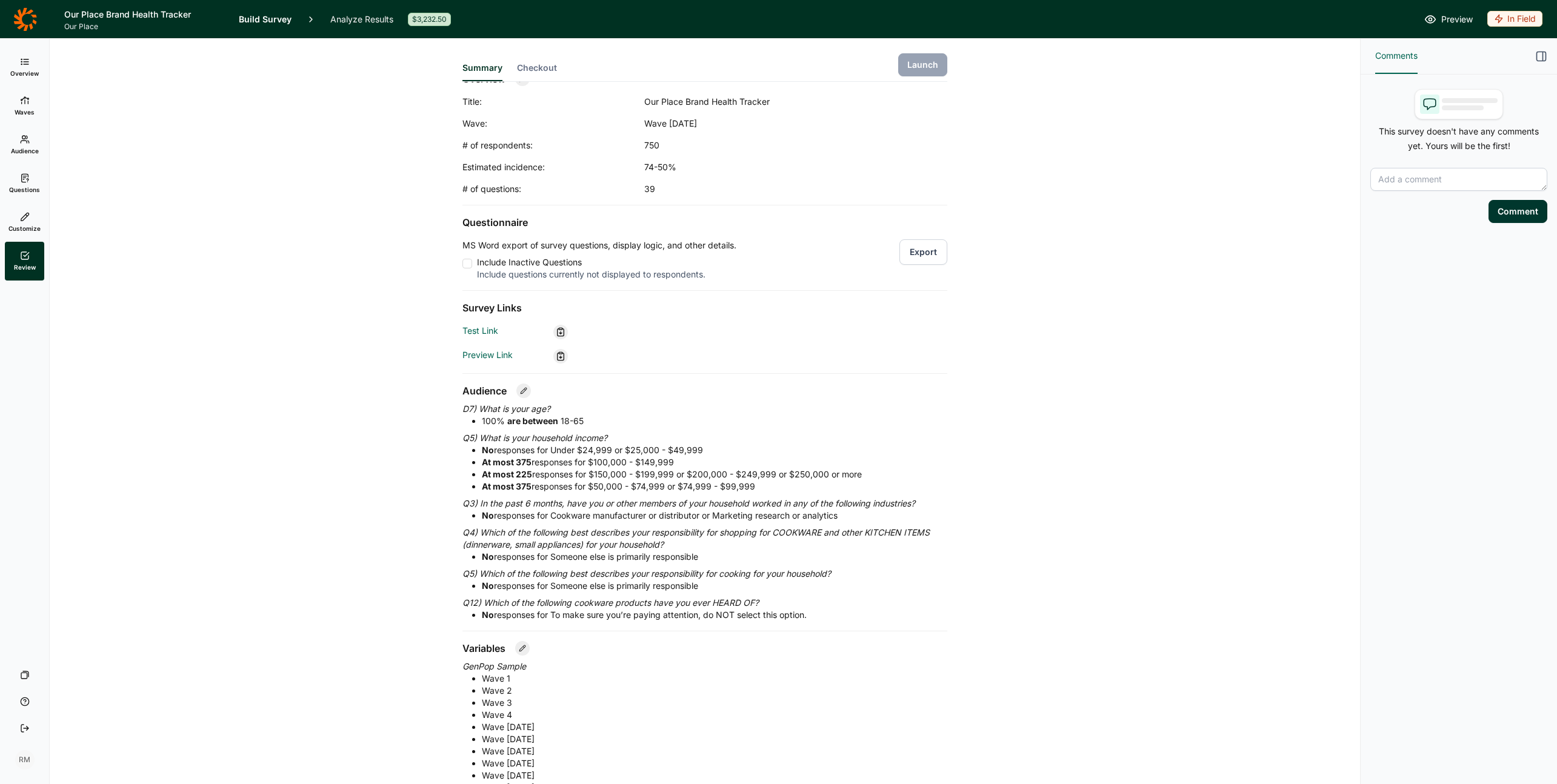
scroll to position [0, 0]
